Goal: Transaction & Acquisition: Purchase product/service

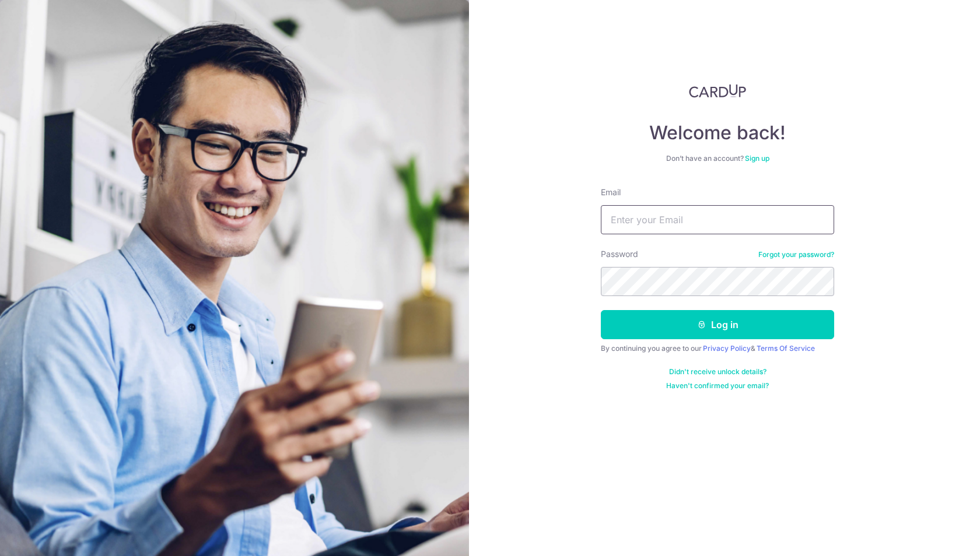
click at [749, 225] on input "Email" at bounding box center [717, 219] width 233 height 29
type input "[PERSON_NAME][EMAIL_ADDRESS][PERSON_NAME][DOMAIN_NAME]"
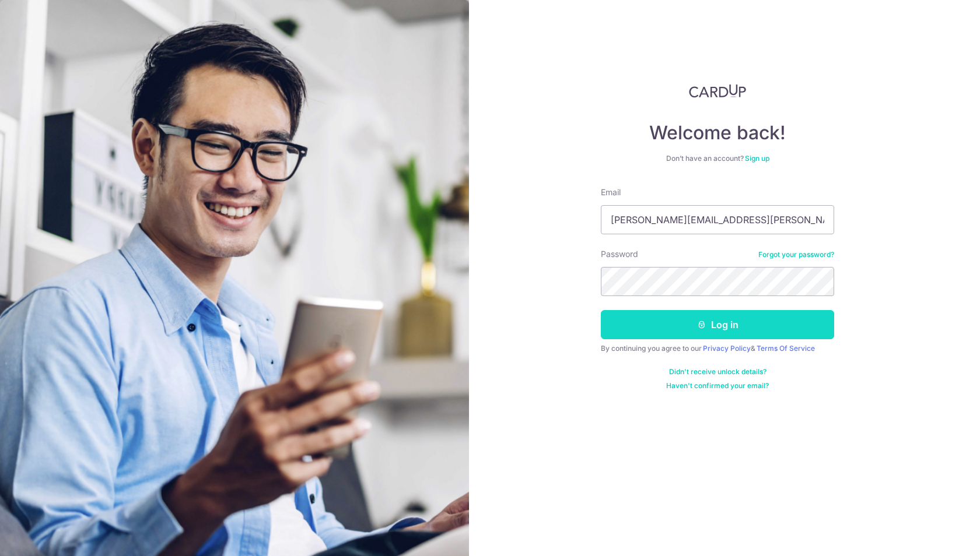
click at [721, 327] on button "Log in" at bounding box center [717, 324] width 233 height 29
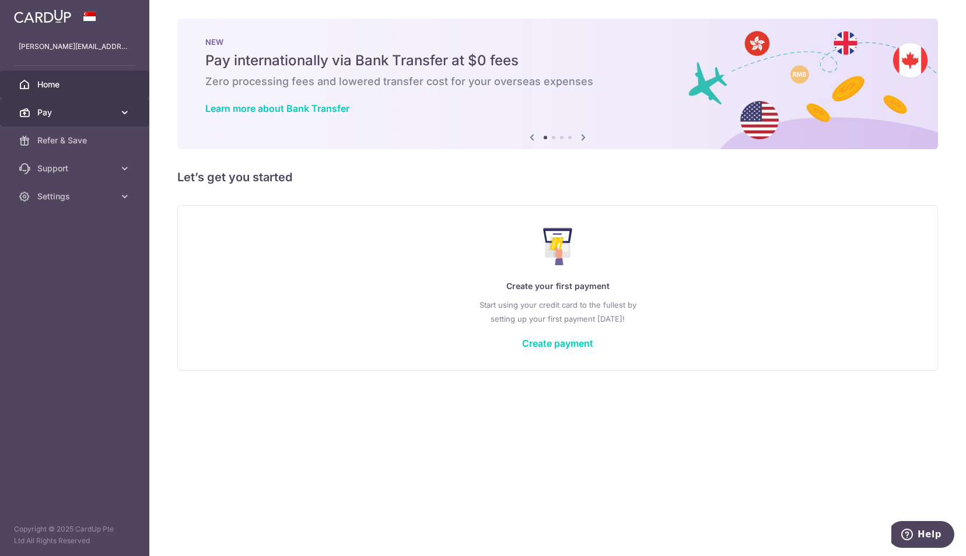
click at [82, 117] on span "Pay" at bounding box center [75, 113] width 77 height 12
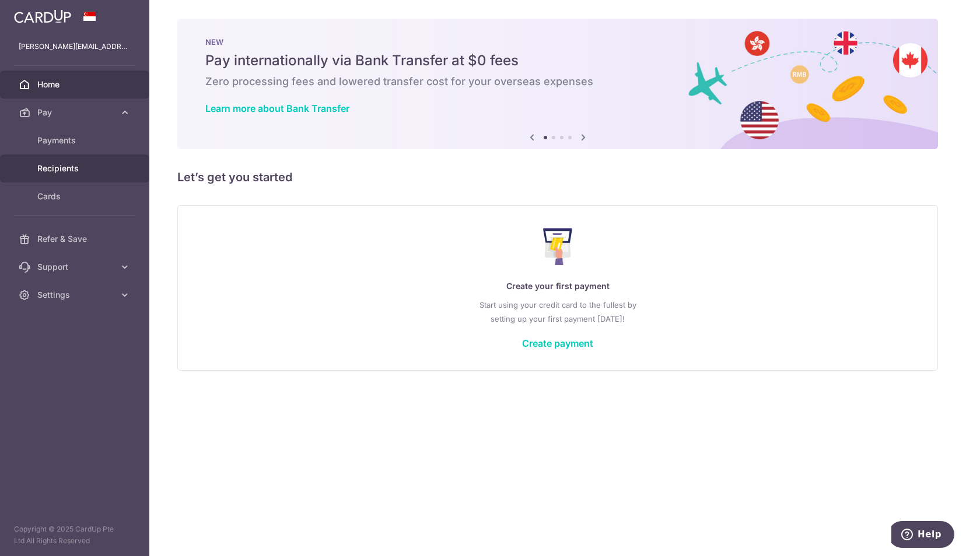
click at [74, 166] on span "Recipients" at bounding box center [75, 169] width 77 height 12
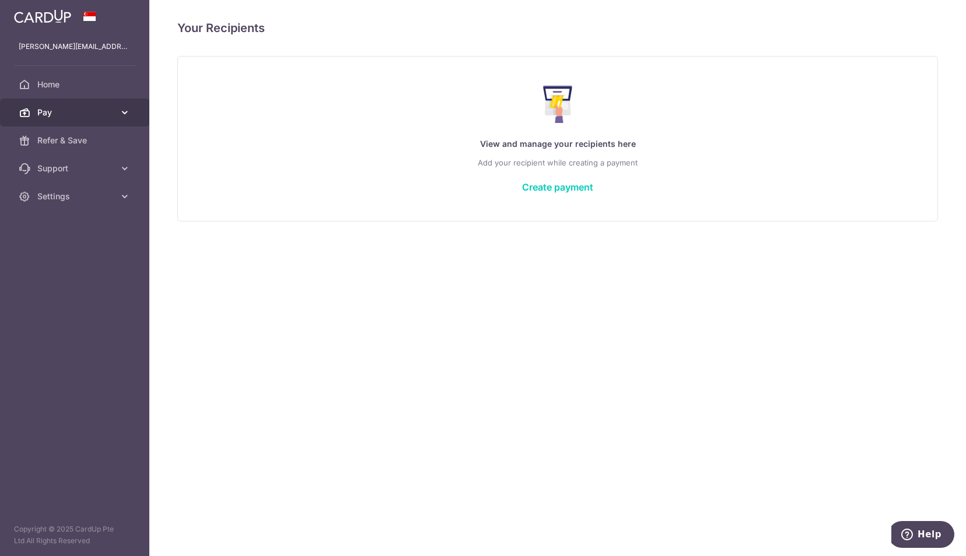
click at [59, 111] on span "Pay" at bounding box center [75, 113] width 77 height 12
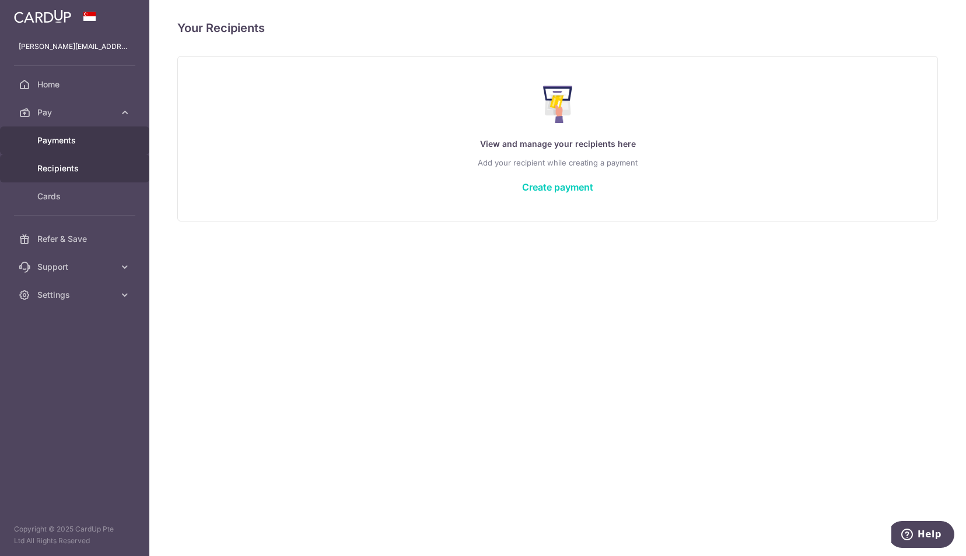
click at [59, 140] on span "Payments" at bounding box center [75, 141] width 77 height 12
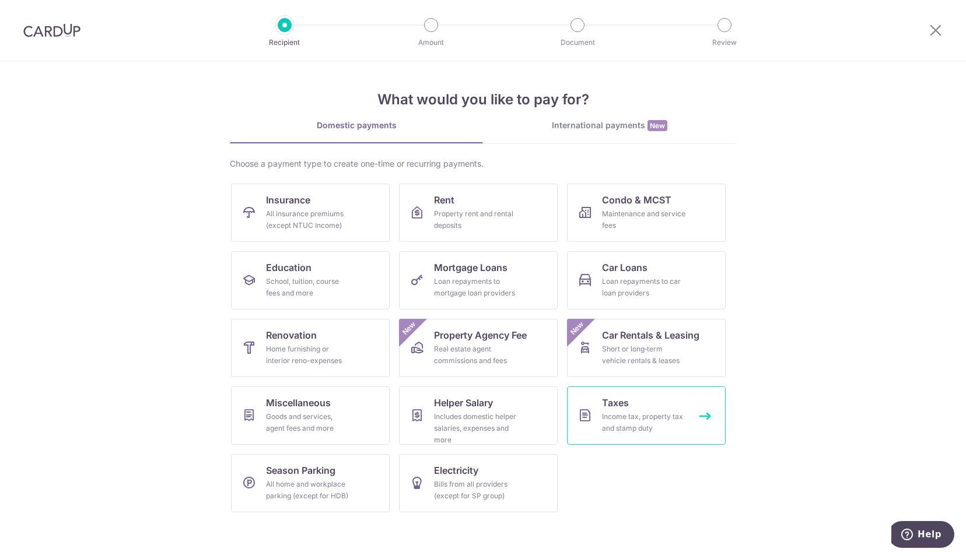
click at [612, 404] on span "Taxes" at bounding box center [615, 403] width 27 height 14
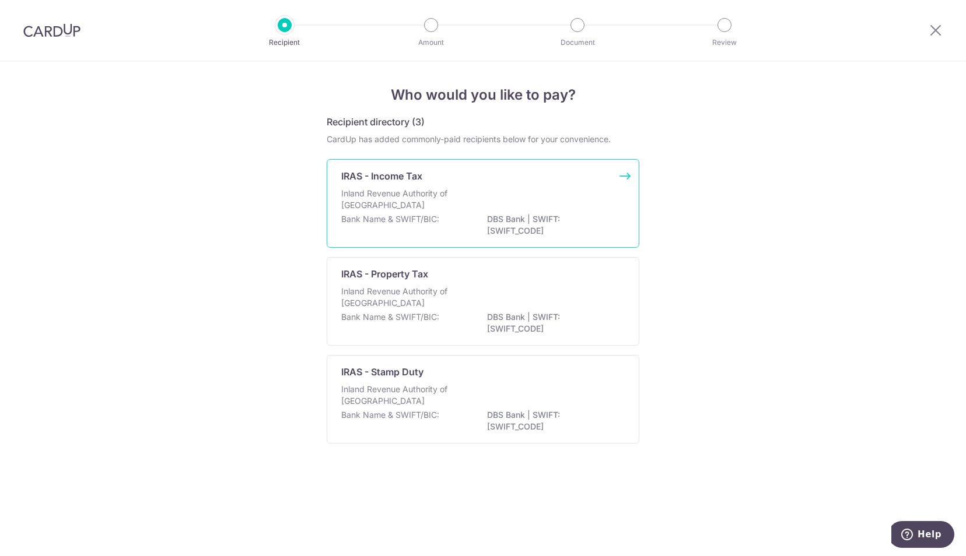
click at [395, 199] on p "Inland Revenue Authority of [GEOGRAPHIC_DATA]" at bounding box center [403, 199] width 124 height 23
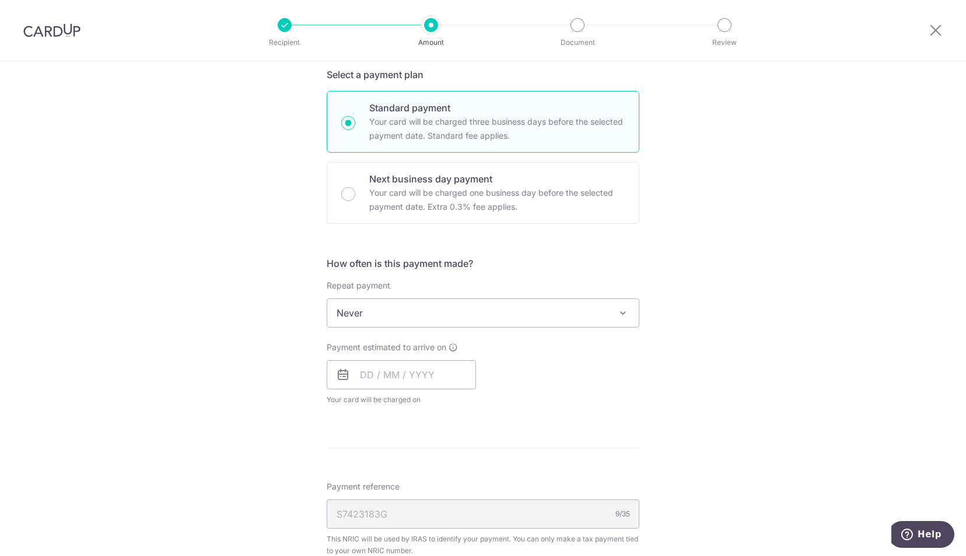
scroll to position [285, 0]
click at [442, 371] on input "text" at bounding box center [401, 374] width 149 height 29
click at [686, 433] on div "Tell us more about your payment Enter one-time or monthly payment amount SGD Th…" at bounding box center [483, 318] width 966 height 1083
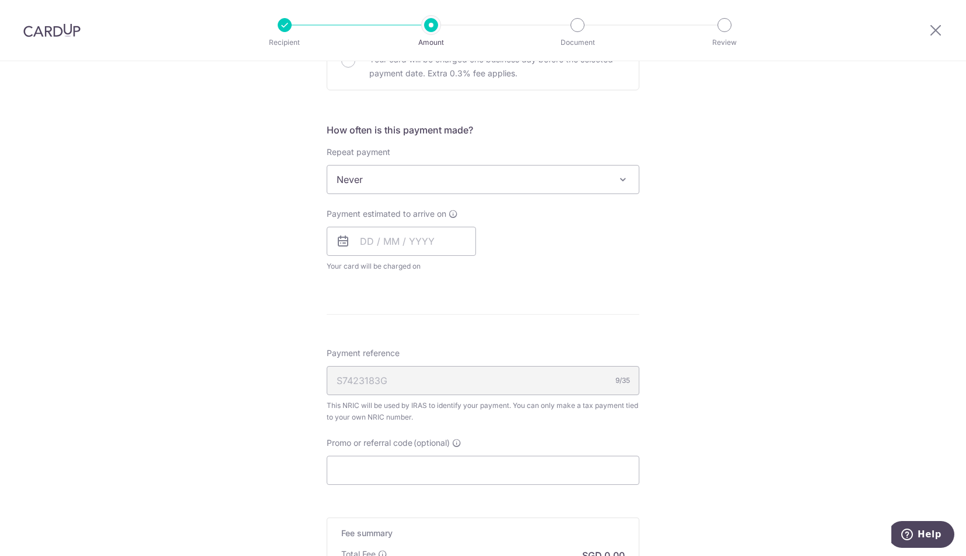
scroll to position [586, 0]
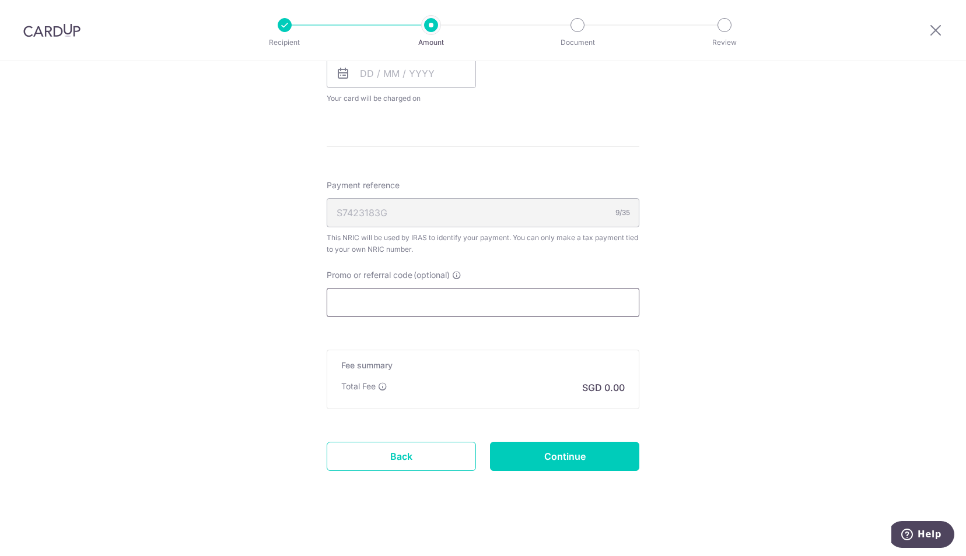
click at [483, 306] on input "Promo or referral code (optional)" at bounding box center [483, 302] width 313 height 29
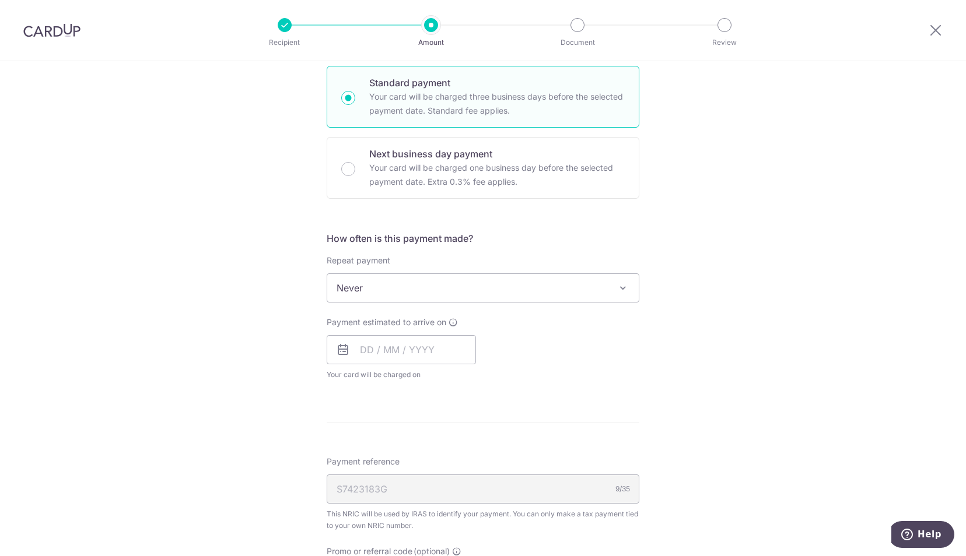
scroll to position [308, 0]
click at [622, 289] on span at bounding box center [623, 289] width 14 height 14
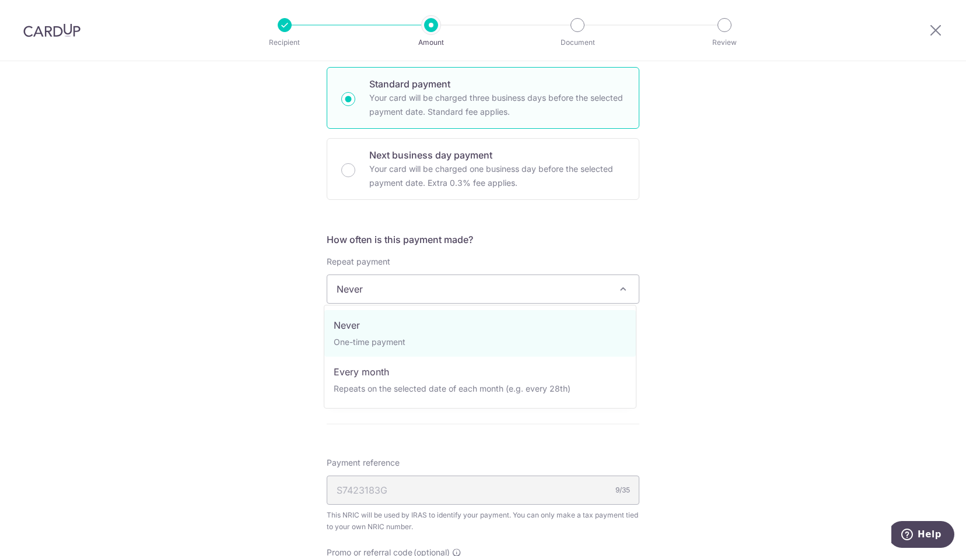
click at [622, 289] on span at bounding box center [623, 289] width 14 height 14
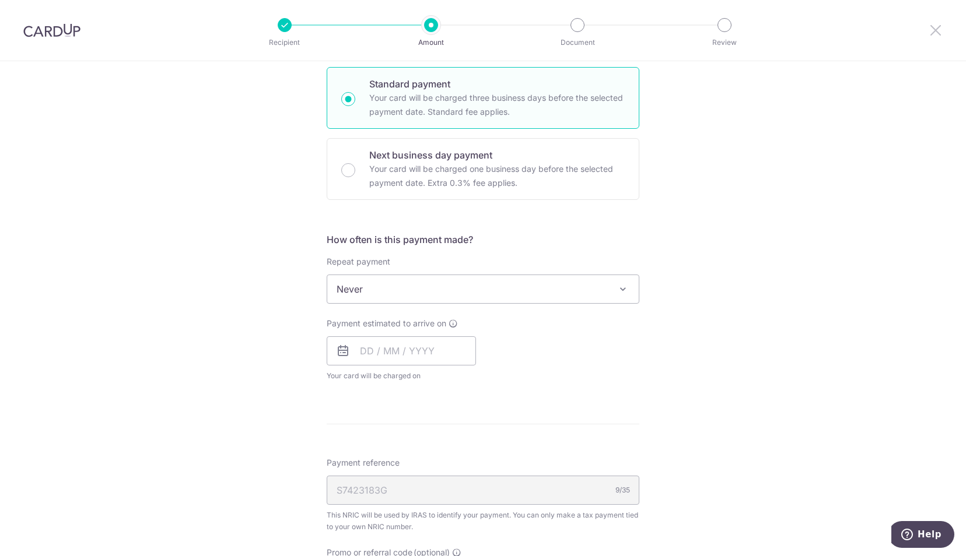
click at [932, 31] on icon at bounding box center [935, 30] width 14 height 15
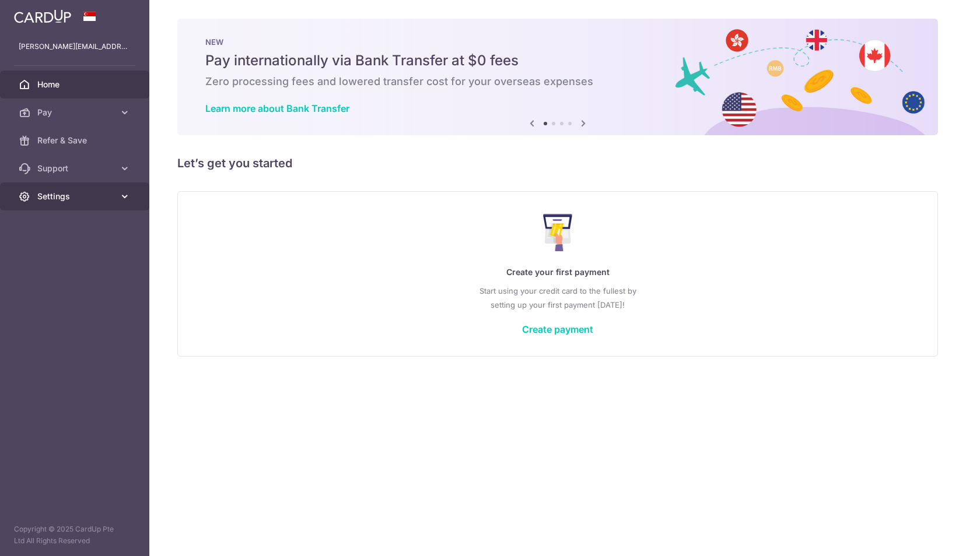
click at [105, 204] on link "Settings" at bounding box center [74, 197] width 149 height 28
click at [55, 251] on span "Logout" at bounding box center [75, 253] width 77 height 12
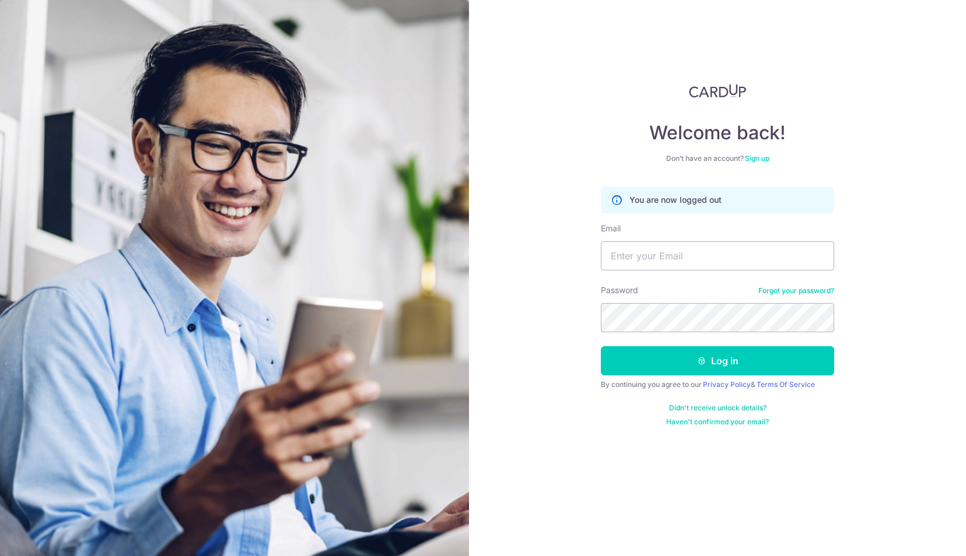
click at [937, 280] on div "Welcome back! Don’t have an account? Sign up You are now logged out Email Passw…" at bounding box center [717, 278] width 497 height 556
click at [965, 259] on html "Welcome back! Don’t have an account? Sign up You are now logged out Email Passw…" at bounding box center [483, 278] width 966 height 556
